Goal: Task Accomplishment & Management: Complete application form

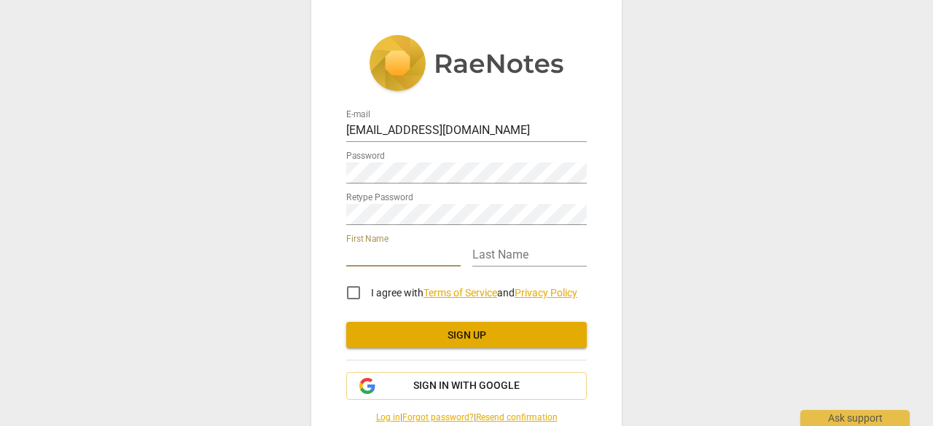
click at [396, 260] on input "text" at bounding box center [403, 256] width 114 height 21
type input "Jenn"
click at [499, 255] on input "text" at bounding box center [529, 256] width 114 height 21
type input "Frye"
click at [348, 289] on input "I agree with Terms of Service and Privacy Policy" at bounding box center [353, 292] width 35 height 35
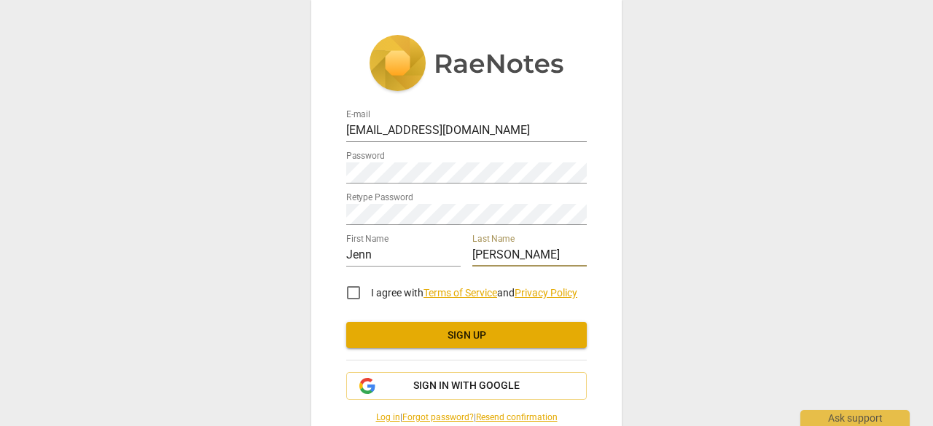
checkbox input "true"
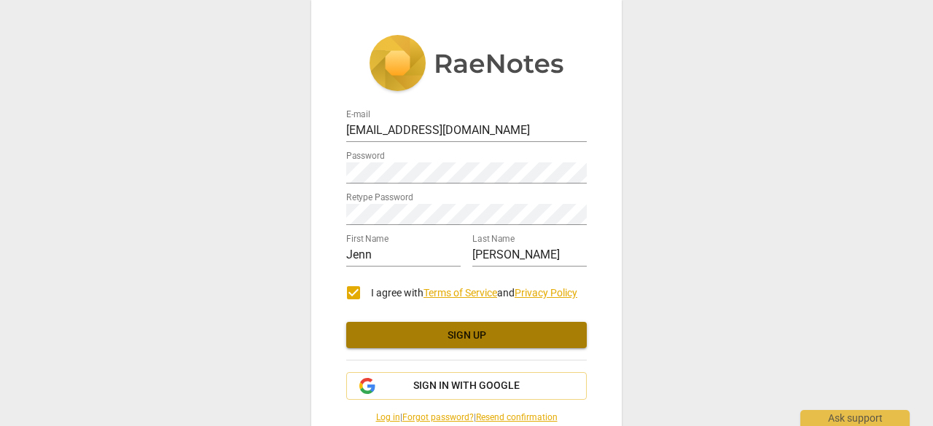
click at [421, 334] on span "Sign up" at bounding box center [466, 336] width 217 height 15
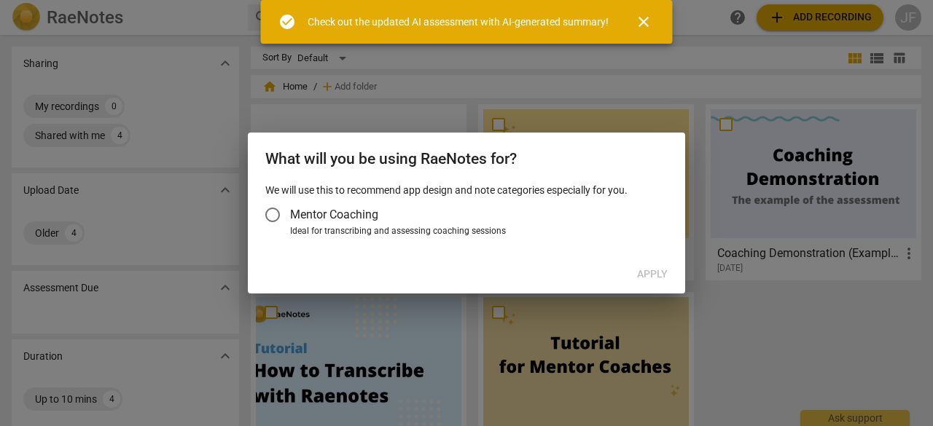
click at [360, 208] on span "Mentor Coaching" at bounding box center [334, 214] width 88 height 17
click at [290, 208] on input "Mentor Coaching" at bounding box center [272, 214] width 35 height 35
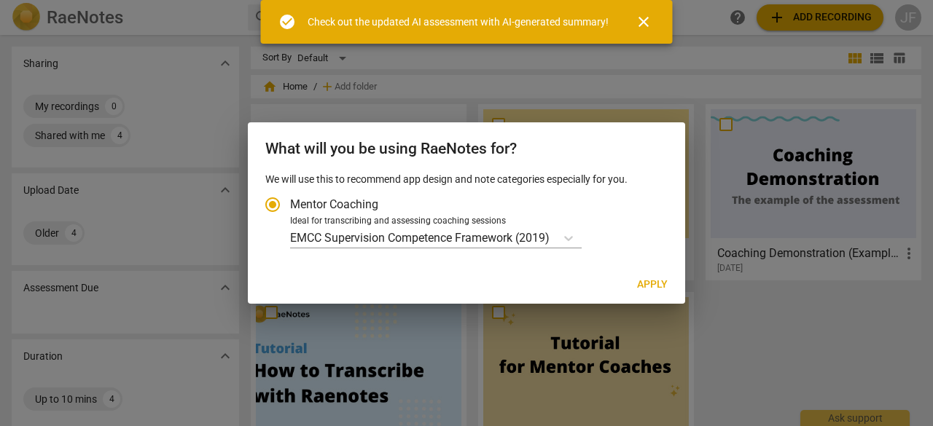
click at [642, 279] on span "Apply" at bounding box center [652, 285] width 31 height 15
radio input "false"
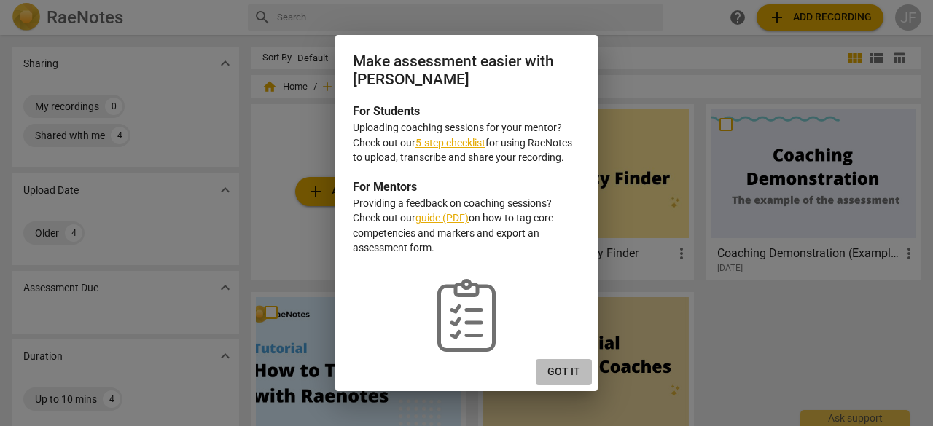
click at [560, 369] on span "Got it" at bounding box center [563, 372] width 33 height 15
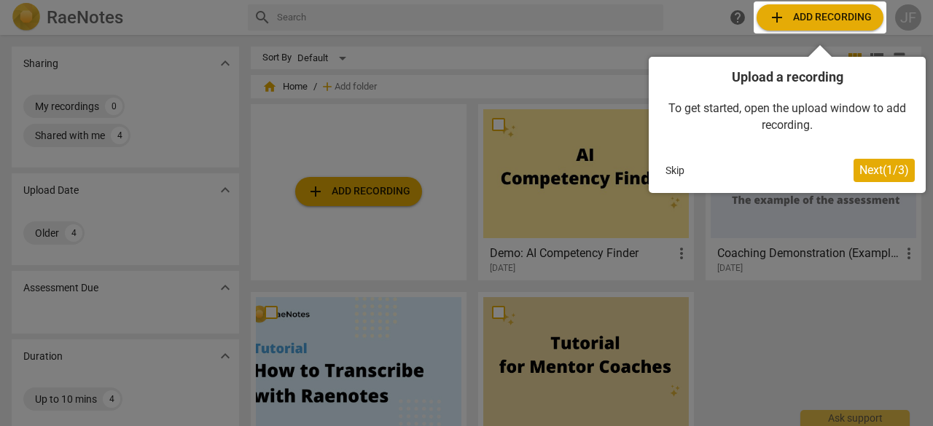
click at [859, 173] on span "Next ( 1 / 3 )" at bounding box center [884, 170] width 50 height 14
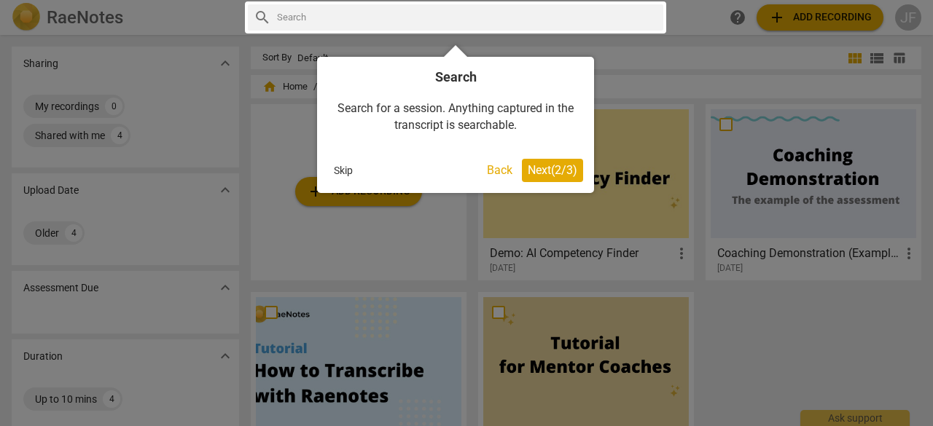
click at [565, 164] on span "Next ( 2 / 3 )" at bounding box center [553, 170] width 50 height 14
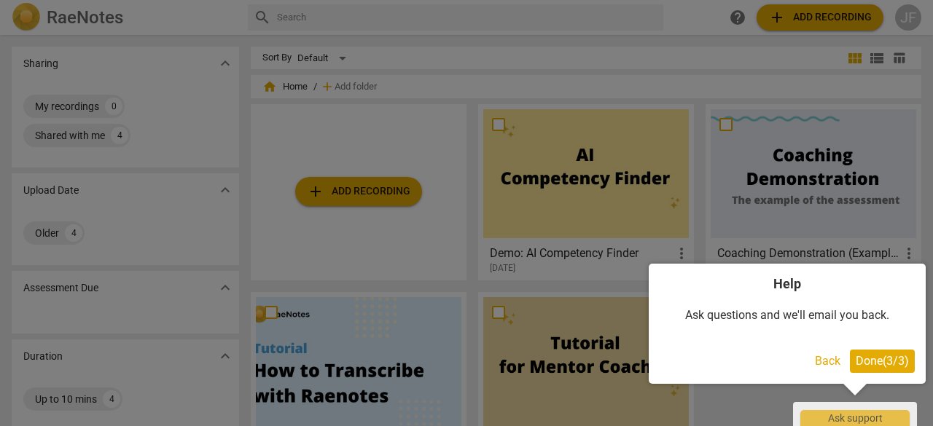
click at [877, 356] on span "Done ( 3 / 3 )" at bounding box center [882, 361] width 53 height 14
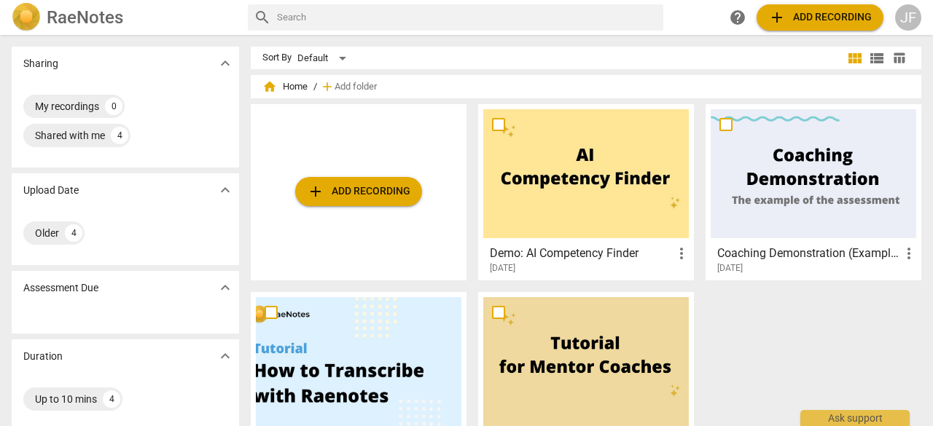
click at [802, 11] on span "add Add recording" at bounding box center [819, 17] width 103 height 17
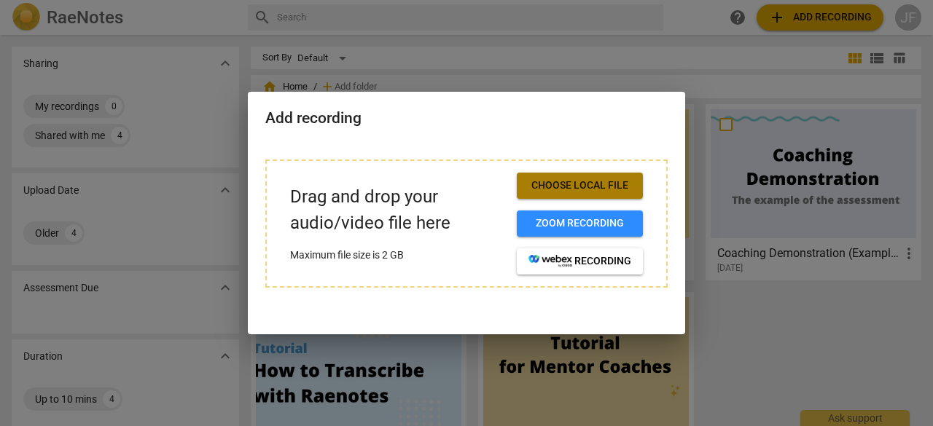
click at [599, 180] on span "Choose local file" at bounding box center [579, 186] width 103 height 15
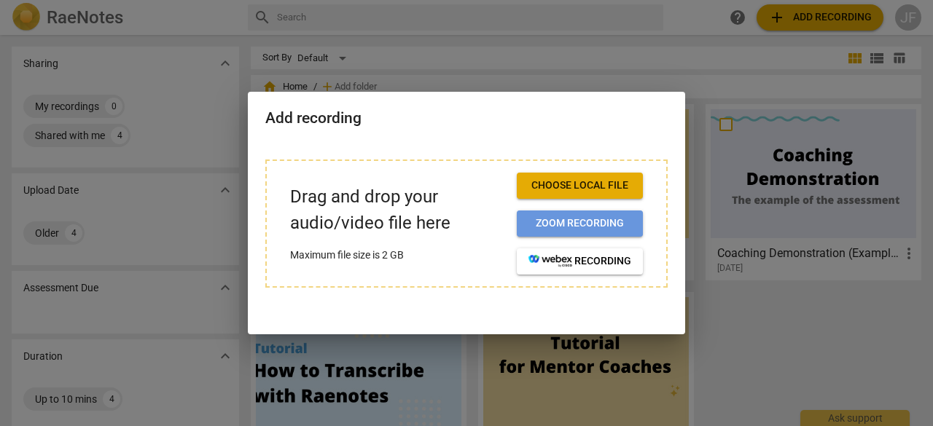
click at [554, 224] on span "Zoom recording" at bounding box center [579, 223] width 103 height 15
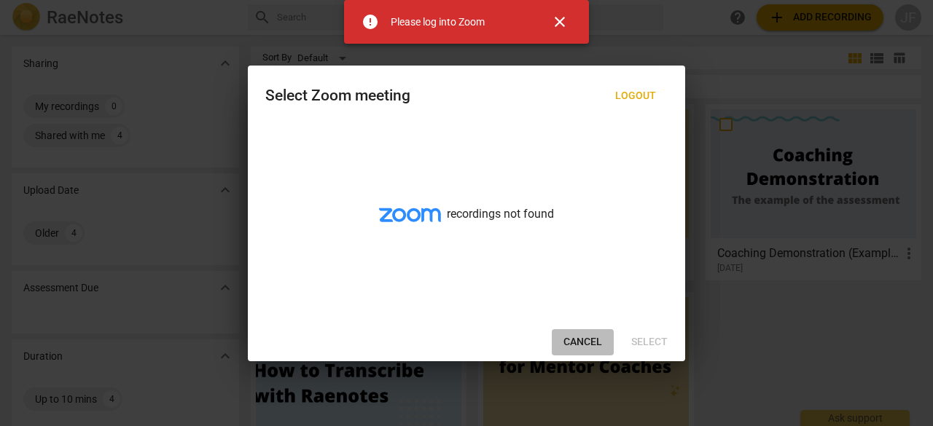
click at [583, 337] on span "Cancel" at bounding box center [582, 342] width 39 height 15
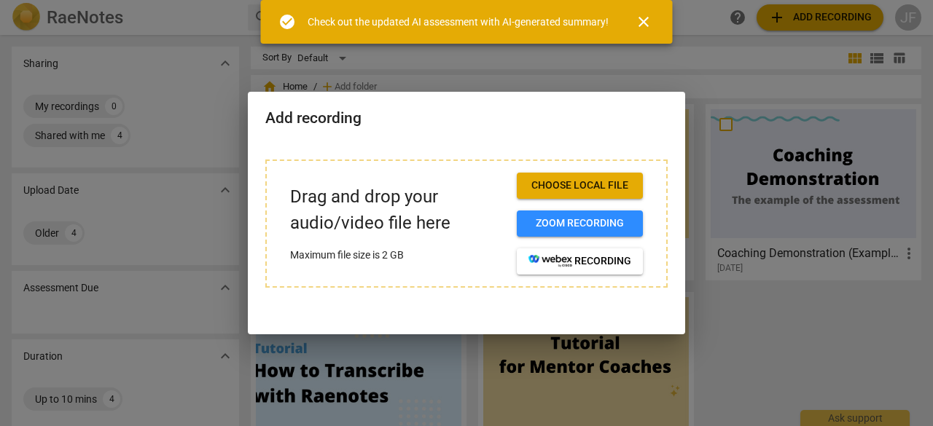
click at [647, 19] on span "close" at bounding box center [643, 21] width 17 height 17
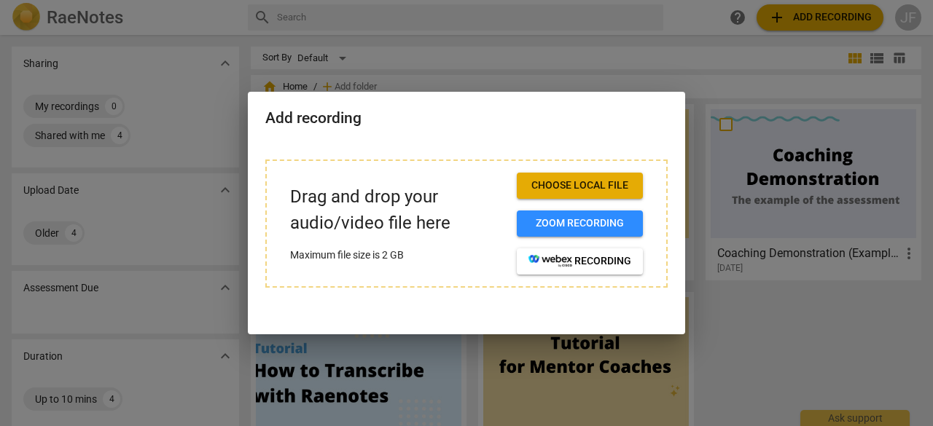
click at [745, 347] on div at bounding box center [466, 213] width 933 height 426
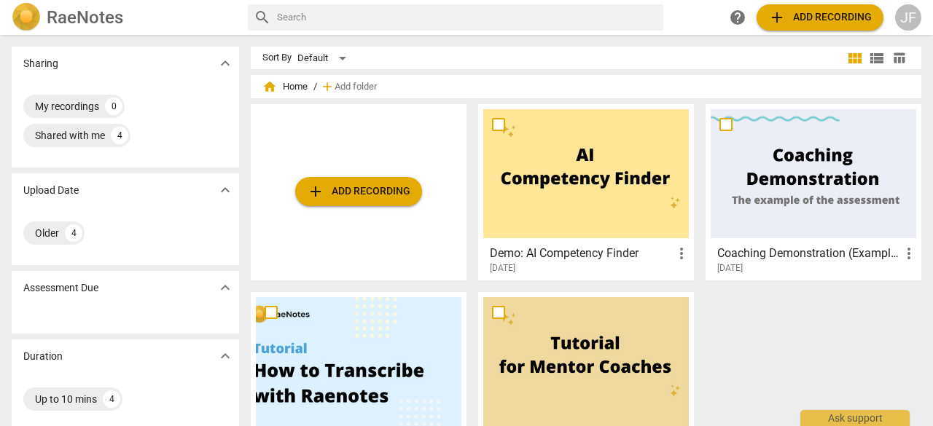
click at [391, 199] on span "add Add recording" at bounding box center [358, 191] width 103 height 17
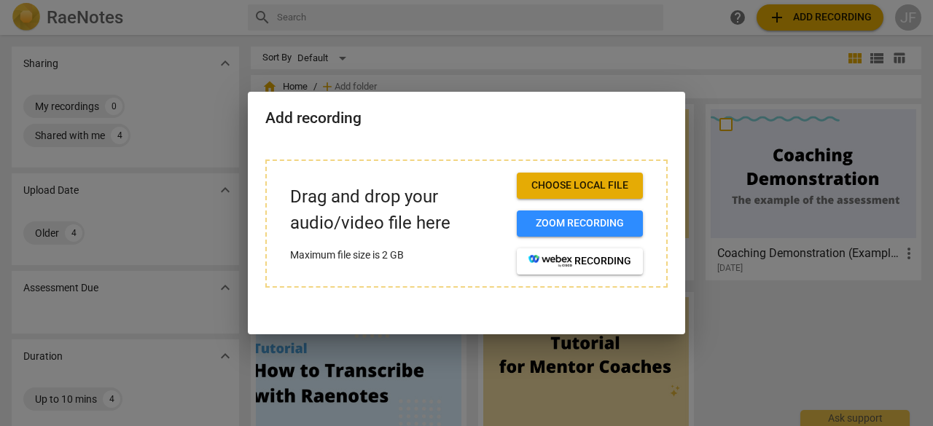
click at [779, 297] on div at bounding box center [466, 213] width 933 height 426
